Goal: Register for event/course

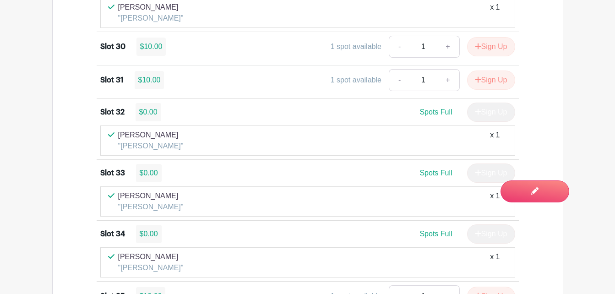
scroll to position [2241, 0]
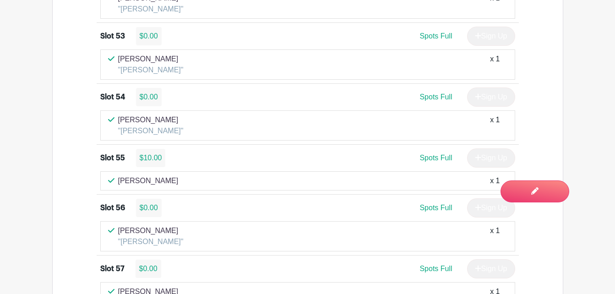
scroll to position [3326, 0]
click at [359, 102] on div "Spots Full Sign Up" at bounding box center [359, 96] width 311 height 19
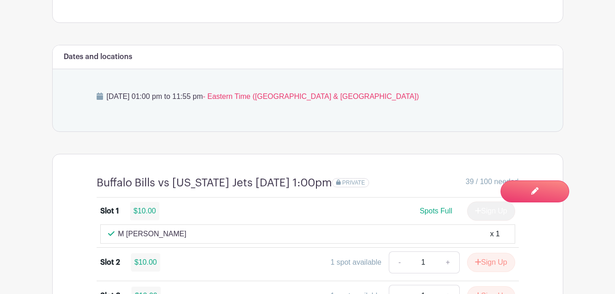
scroll to position [553, 0]
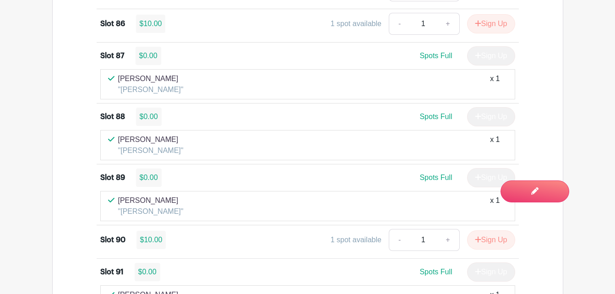
scroll to position [4882, 0]
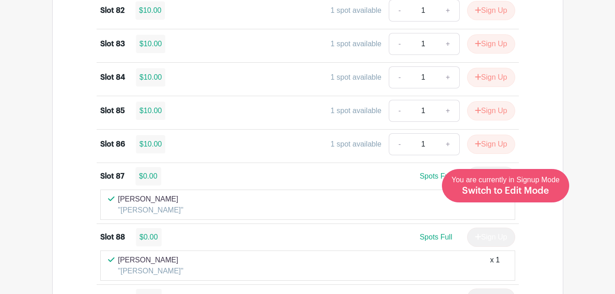
click at [530, 194] on span "Switch to Edit Mode" at bounding box center [505, 190] width 87 height 9
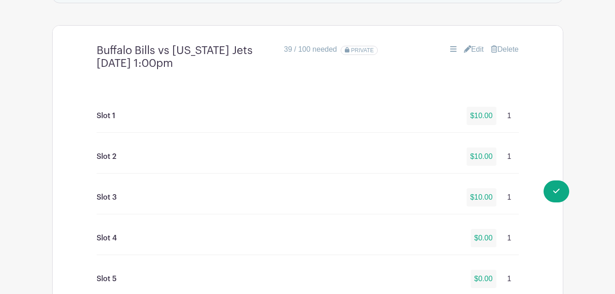
scroll to position [704, 0]
click at [474, 47] on link "Edit" at bounding box center [474, 48] width 20 height 11
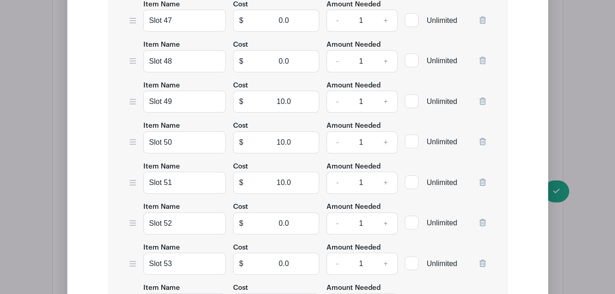
click at [532, 161] on div "Edit Simple Signup List List Name Buffalo Bills vs [US_STATE] Jets [DATE] 1:00p…" at bounding box center [308, 178] width 466 height 4377
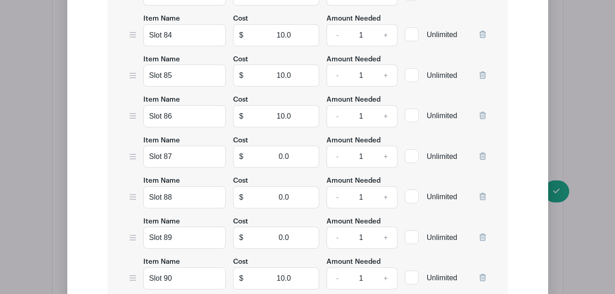
scroll to position [4304, 0]
click at [300, 76] on input "10.0" at bounding box center [284, 75] width 70 height 22
type input "1"
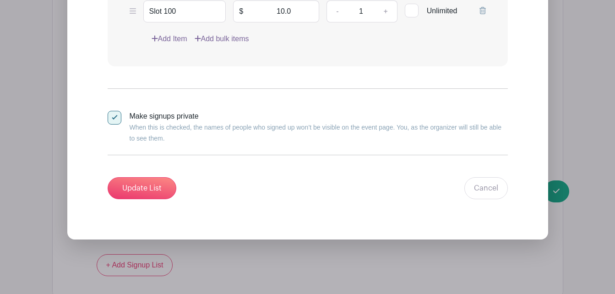
scroll to position [5078, 0]
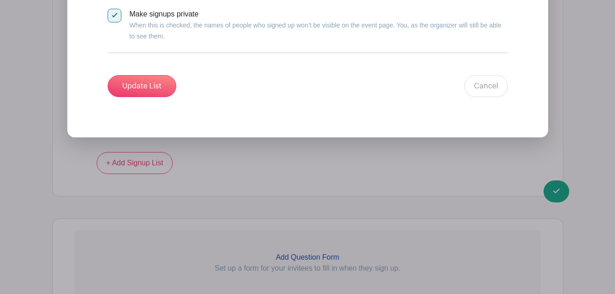
type input "0"
click at [157, 88] on input "Update List" at bounding box center [142, 86] width 69 height 22
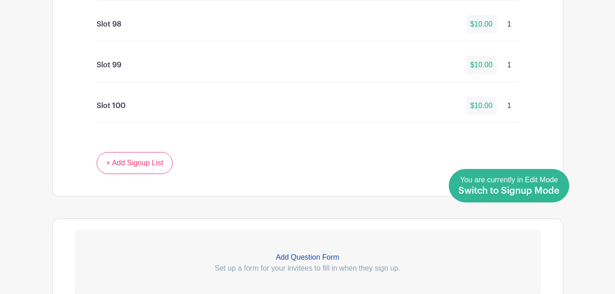
click at [558, 191] on span "Switch to Signup Mode" at bounding box center [508, 190] width 101 height 9
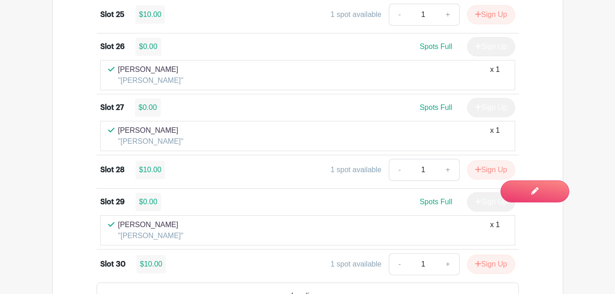
scroll to position [2131, 0]
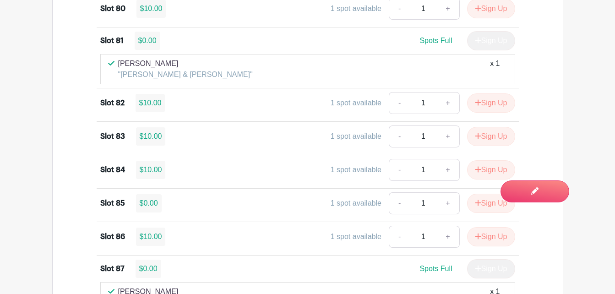
scroll to position [4817, 0]
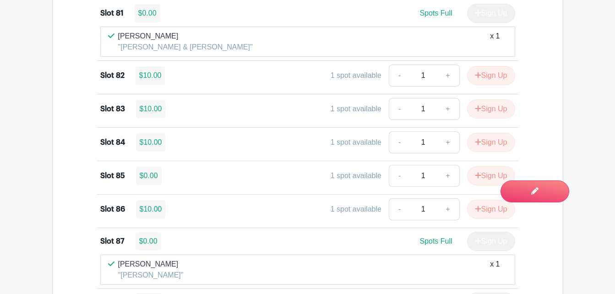
click at [479, 185] on button "Sign Up" at bounding box center [491, 175] width 48 height 19
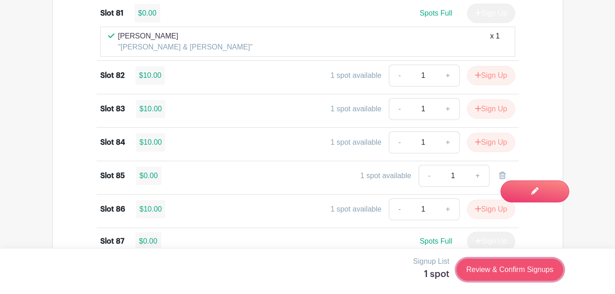
click at [539, 270] on link "Review & Confirm Signups" at bounding box center [509, 270] width 106 height 22
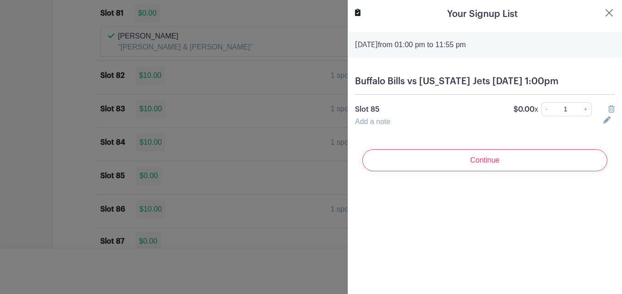
click at [381, 125] on link "Add a note" at bounding box center [372, 122] width 35 height 8
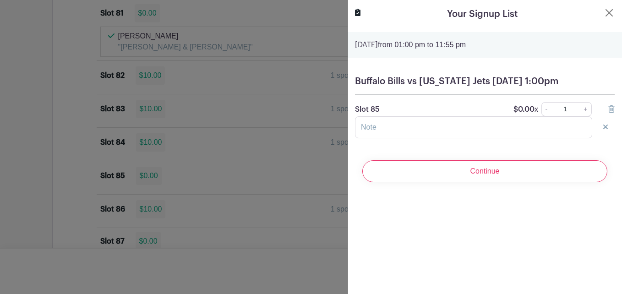
click at [437, 137] on input "text" at bounding box center [473, 127] width 237 height 22
type input "[PERSON_NAME]"
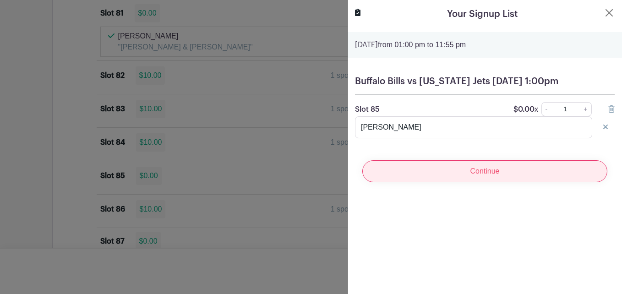
click at [495, 182] on input "Continue" at bounding box center [484, 171] width 245 height 22
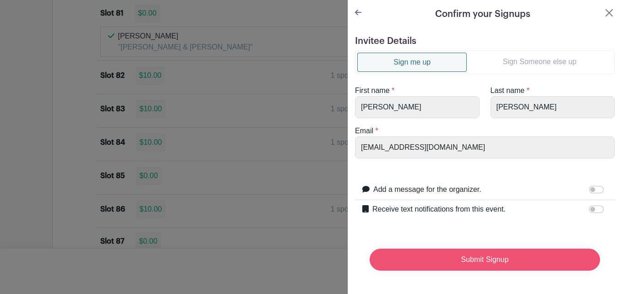
click at [514, 264] on input "Submit Signup" at bounding box center [484, 260] width 230 height 22
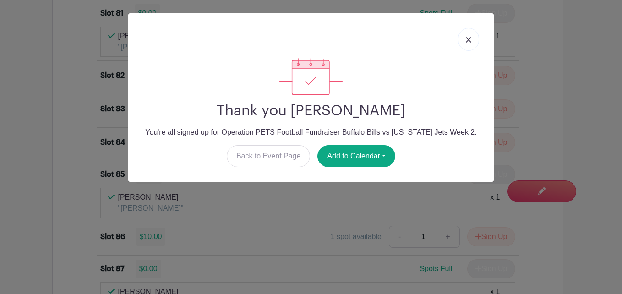
click at [275, 167] on link "Back to Event Page" at bounding box center [269, 156] width 84 height 22
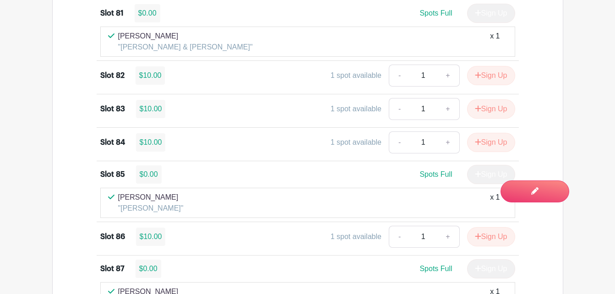
click at [277, 153] on div "1 spot available - 1 + Sign Up" at bounding box center [359, 142] width 311 height 22
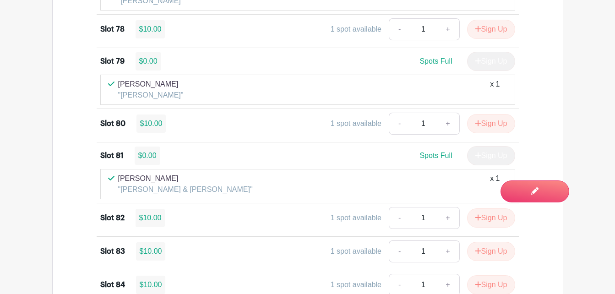
scroll to position [4673, 0]
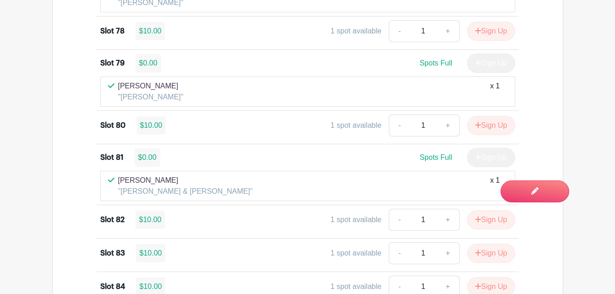
click at [0, 0] on span "Switch to Edit Mode" at bounding box center [0, 0] width 0 height 0
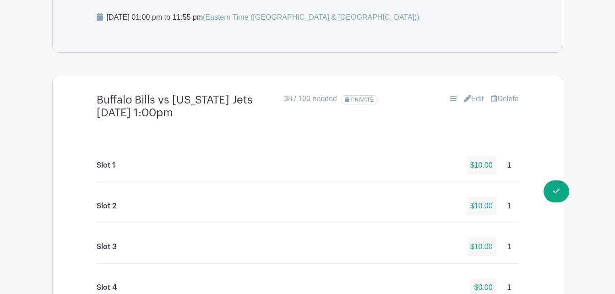
scroll to position [601, 0]
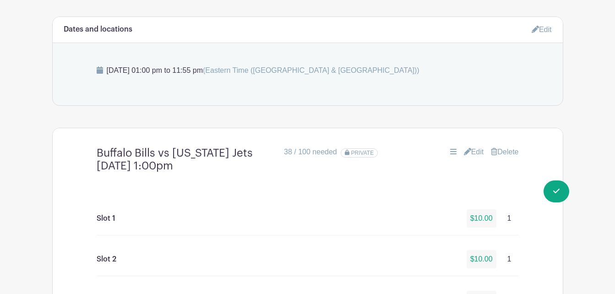
click at [476, 150] on link "Edit" at bounding box center [474, 151] width 20 height 11
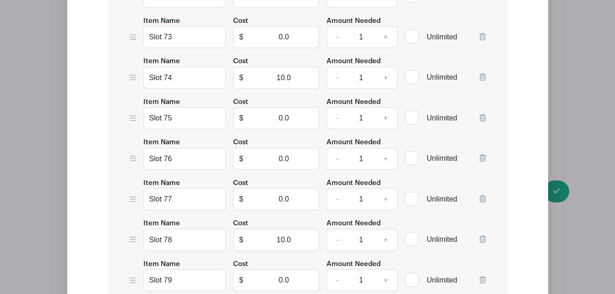
scroll to position [3867, 0]
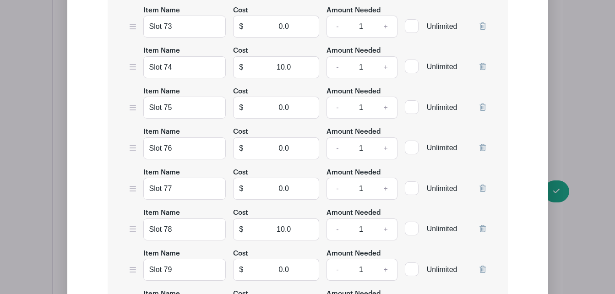
click at [303, 233] on input "10.0" at bounding box center [284, 229] width 70 height 22
type input "1"
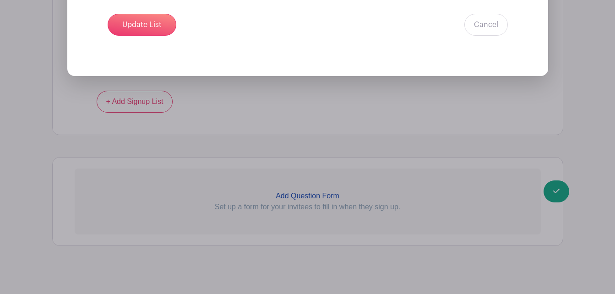
scroll to position [5148, 0]
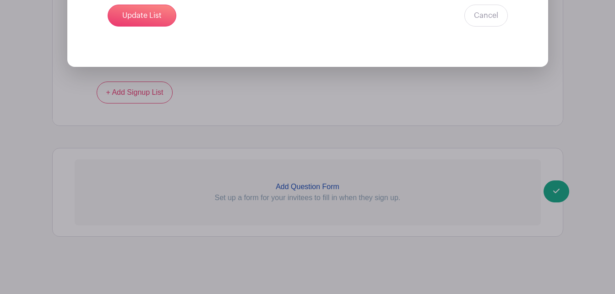
type input "0"
click at [157, 20] on input "Update List" at bounding box center [142, 16] width 69 height 22
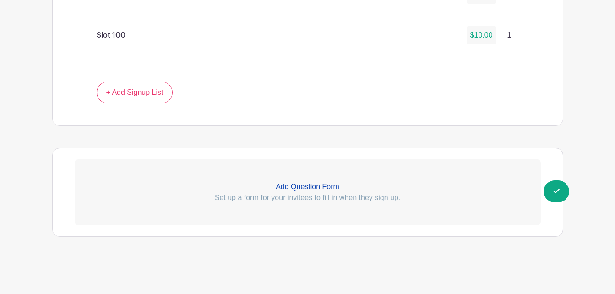
click at [0, 0] on span "Switch to Signup Mode" at bounding box center [0, 0] width 0 height 0
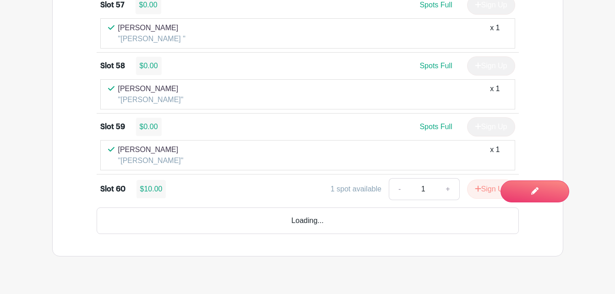
scroll to position [3622, 0]
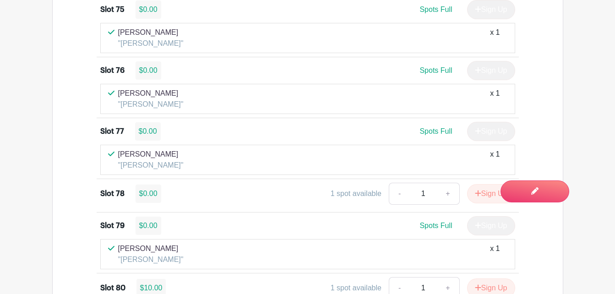
scroll to position [4513, 0]
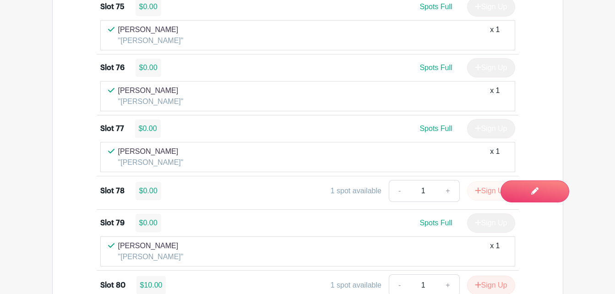
click at [481, 200] on button "Sign Up" at bounding box center [491, 190] width 48 height 19
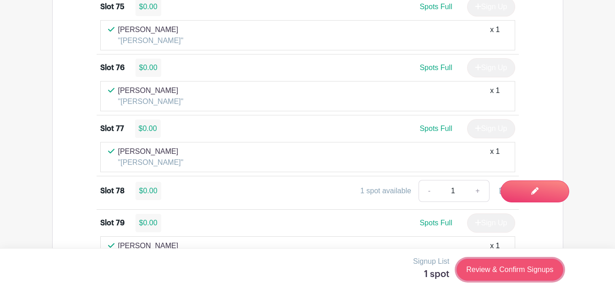
click at [502, 275] on link "Review & Confirm Signups" at bounding box center [509, 270] width 106 height 22
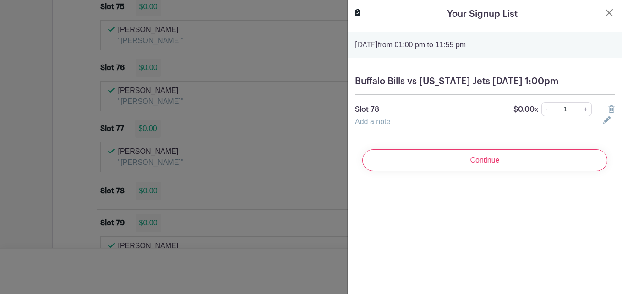
click at [389, 125] on link "Add a note" at bounding box center [372, 122] width 35 height 8
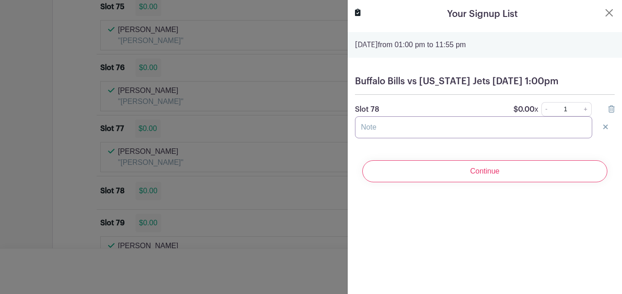
click at [433, 138] on input "text" at bounding box center [473, 127] width 237 height 22
type input "[PERSON_NAME]"
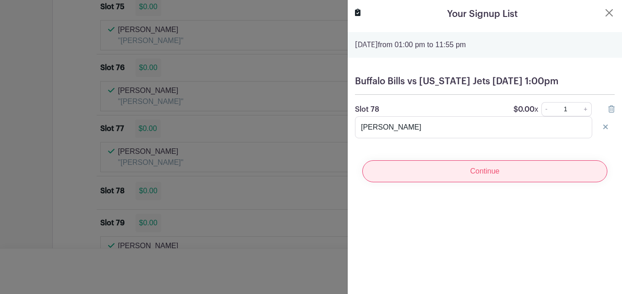
click at [492, 182] on input "Continue" at bounding box center [484, 171] width 245 height 22
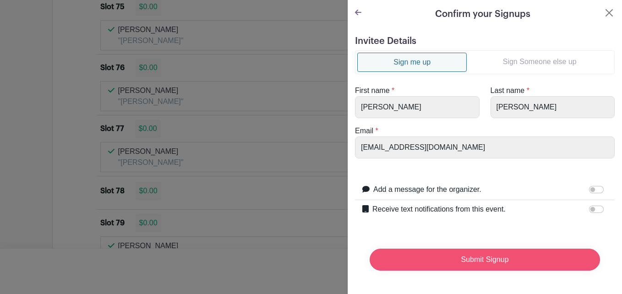
click at [472, 266] on input "Submit Signup" at bounding box center [484, 260] width 230 height 22
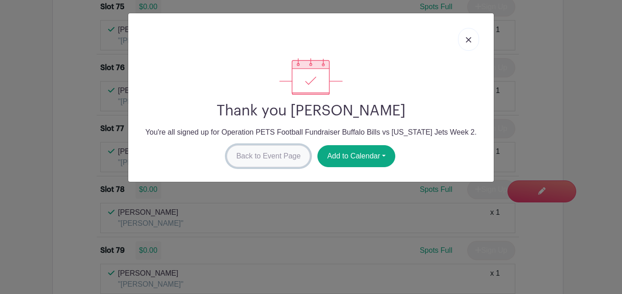
click at [290, 154] on link "Back to Event Page" at bounding box center [269, 156] width 84 height 22
